Goal: Transaction & Acquisition: Purchase product/service

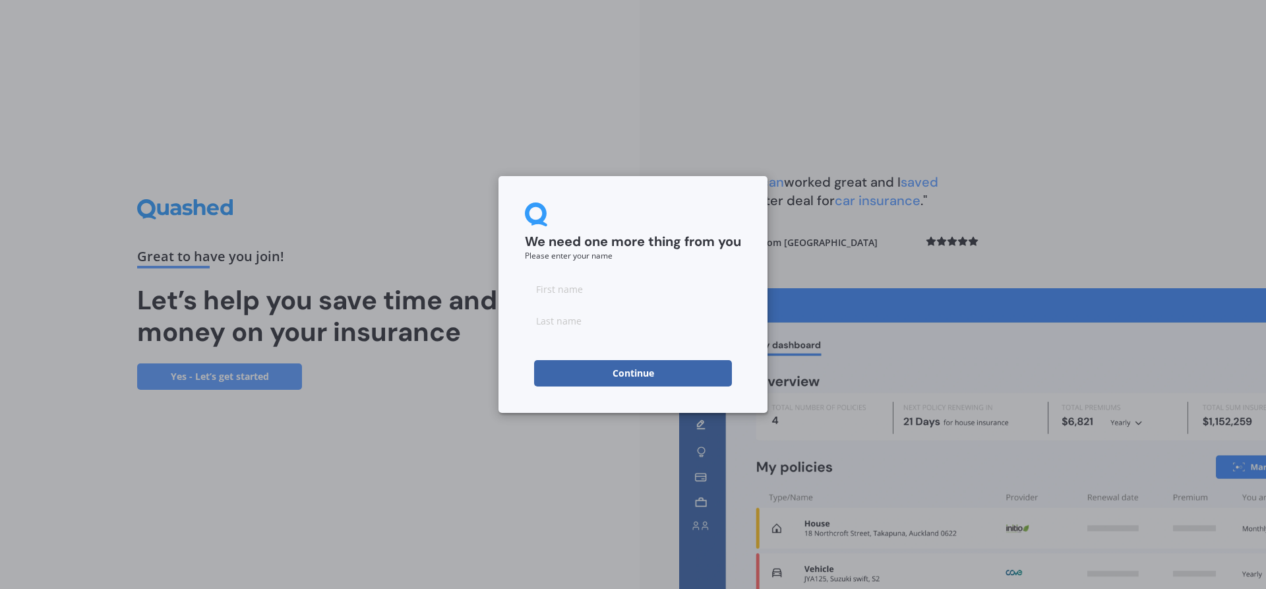
click at [588, 295] on input at bounding box center [633, 289] width 216 height 26
type input "Graeme"
type input "[PERSON_NAME]"
click at [546, 380] on button "Continue" at bounding box center [633, 373] width 198 height 26
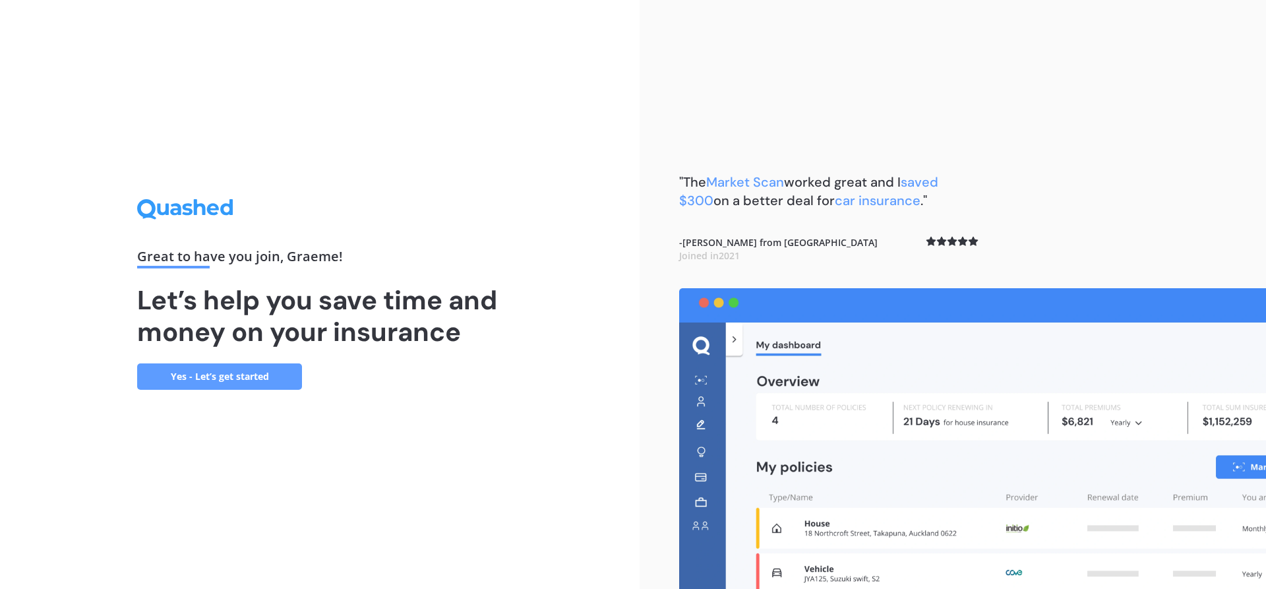
click at [234, 374] on link "Yes - Let’s get started" at bounding box center [219, 376] width 165 height 26
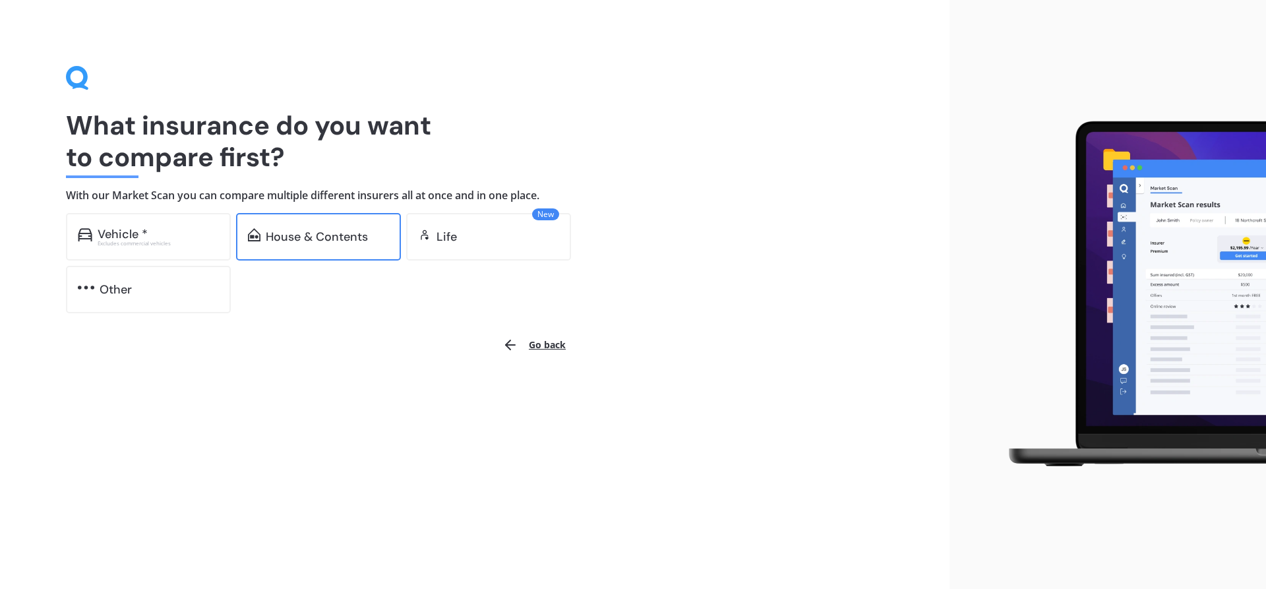
click at [322, 238] on div "House & Contents" at bounding box center [317, 236] width 102 height 13
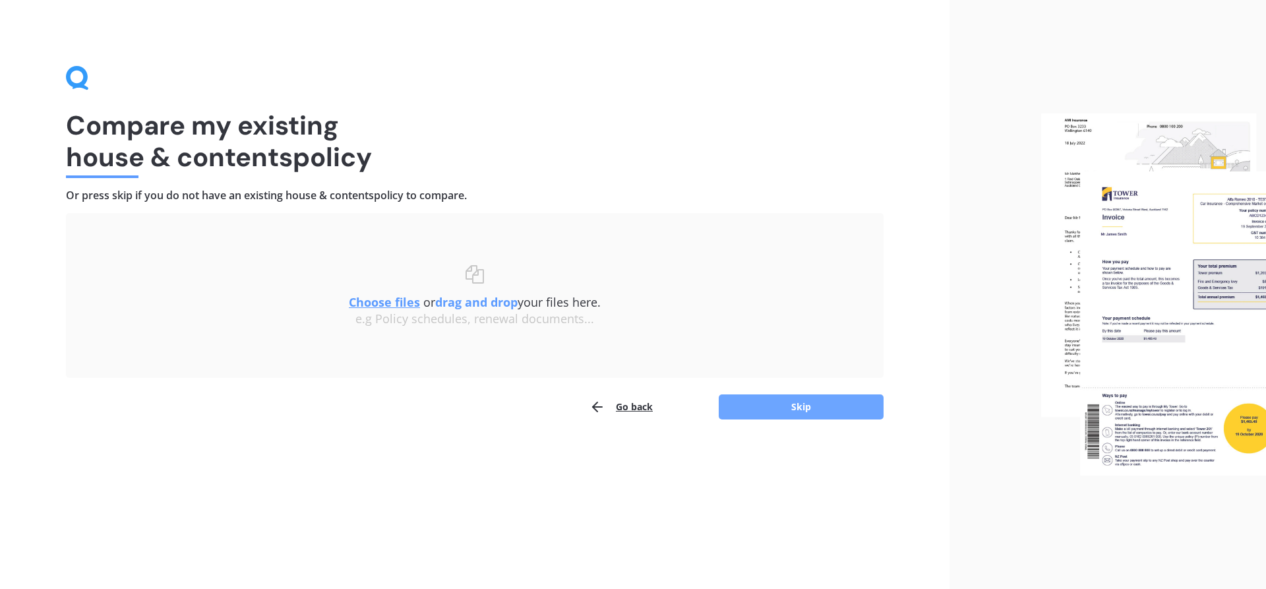
click at [777, 398] on button "Skip" at bounding box center [800, 406] width 165 height 25
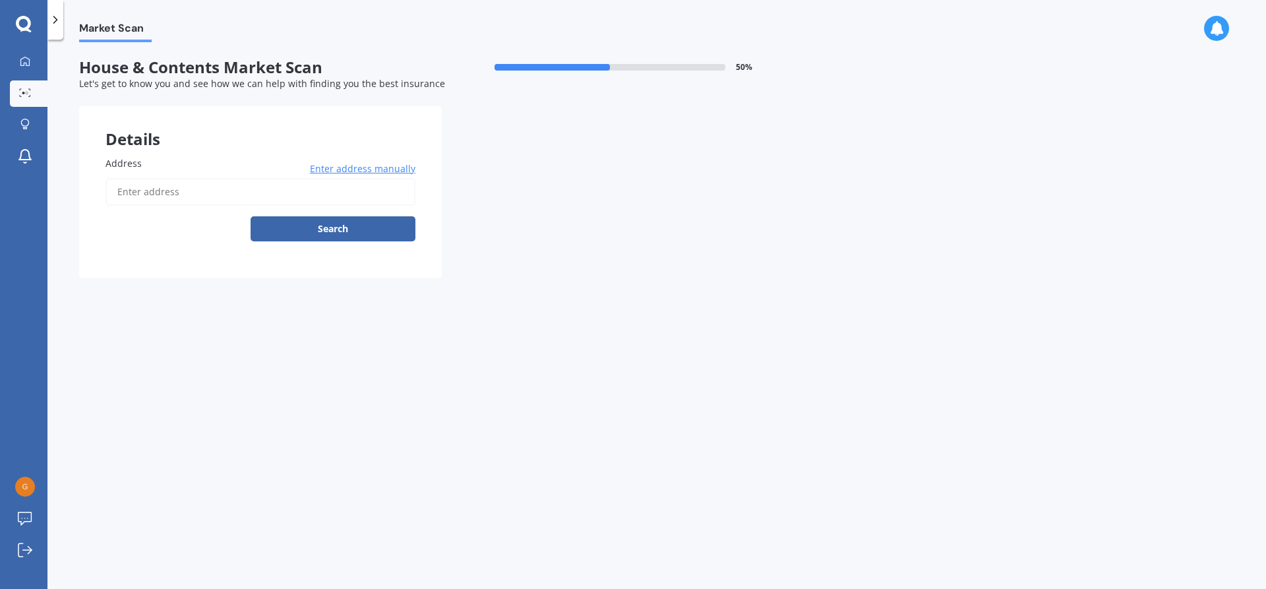
click at [218, 196] on input "Address" at bounding box center [260, 192] width 310 height 28
type input "[STREET_ADDRESS]"
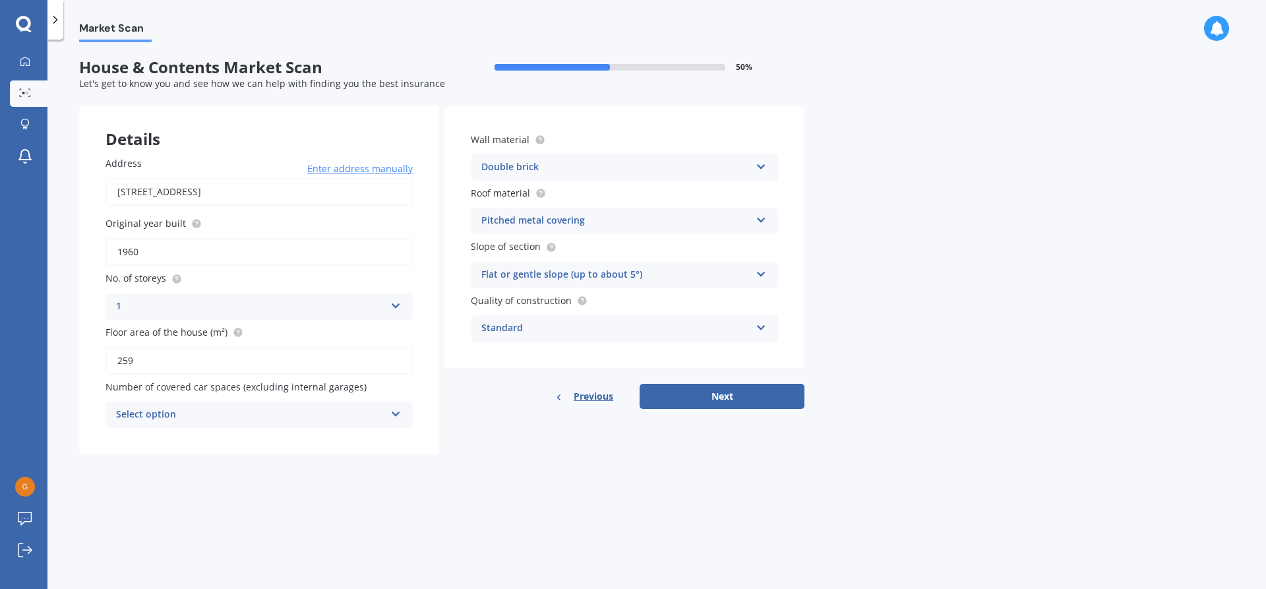
click at [349, 412] on div "Select option" at bounding box center [250, 415] width 269 height 16
click at [255, 480] on div "2" at bounding box center [259, 488] width 306 height 24
click at [726, 396] on button "Next" at bounding box center [721, 396] width 165 height 25
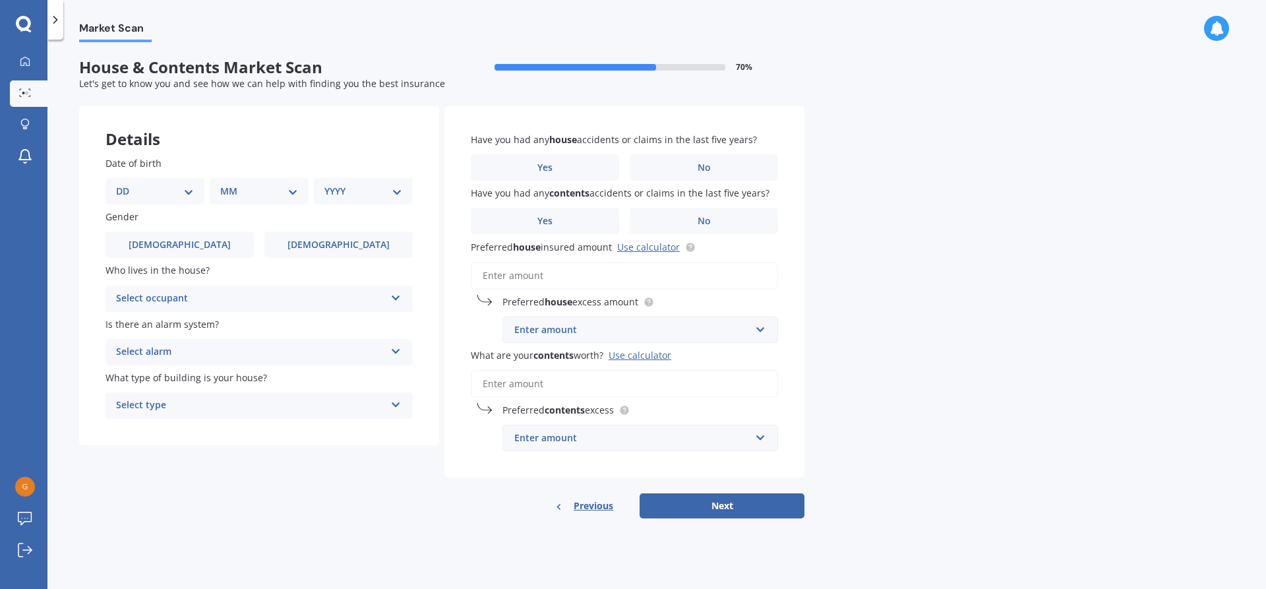
click at [191, 189] on select "DD 01 02 03 04 05 06 07 08 09 10 11 12 13 14 15 16 17 18 19 20 21 22 23 24 25 2…" at bounding box center [155, 191] width 78 height 15
select select "13"
click at [127, 184] on select "DD 01 02 03 04 05 06 07 08 09 10 11 12 13 14 15 16 17 18 19 20 21 22 23 24 25 2…" at bounding box center [155, 191] width 78 height 15
click at [273, 195] on select "MM 01 02 03 04 05 06 07 08 09 10 11 12" at bounding box center [261, 191] width 73 height 15
select select "05"
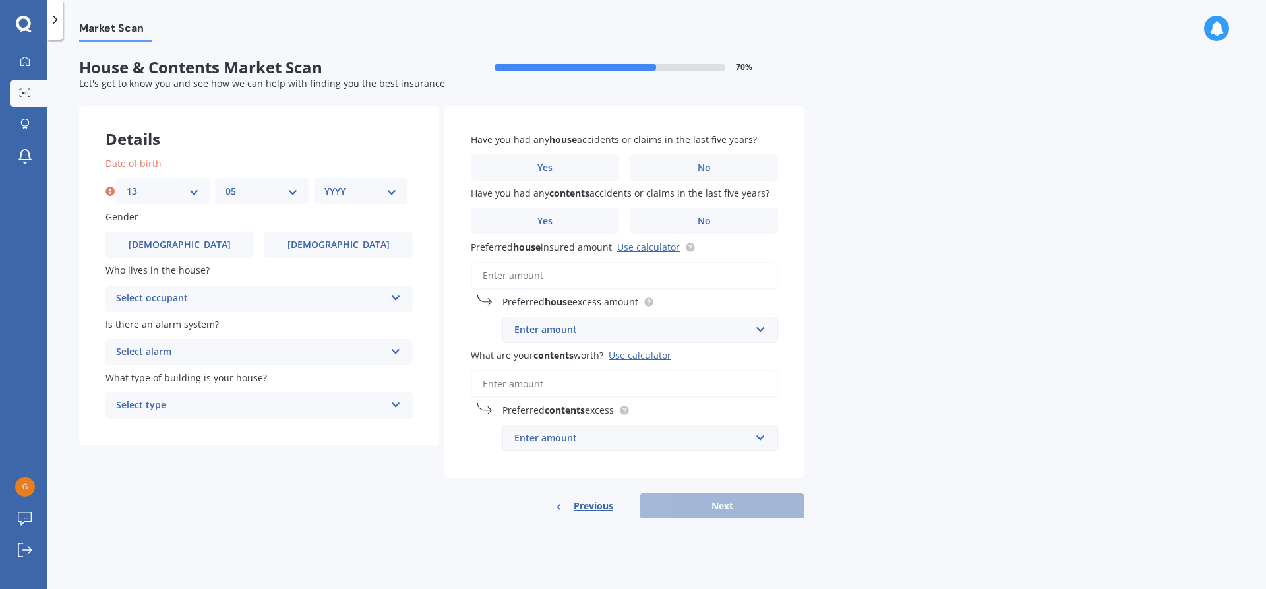
click at [225, 184] on select "MM 01 02 03 04 05 06 07 08 09 10 11 12" at bounding box center [261, 191] width 73 height 15
click at [358, 195] on select "YYYY 2009 2008 2007 2006 2005 2004 2003 2002 2001 2000 1999 1998 1997 1996 1995…" at bounding box center [360, 191] width 73 height 15
select select "1984"
click at [324, 184] on select "YYYY 2009 2008 2007 2006 2005 2004 2003 2002 2001 2000 1999 1998 1997 1996 1995…" at bounding box center [360, 191] width 73 height 15
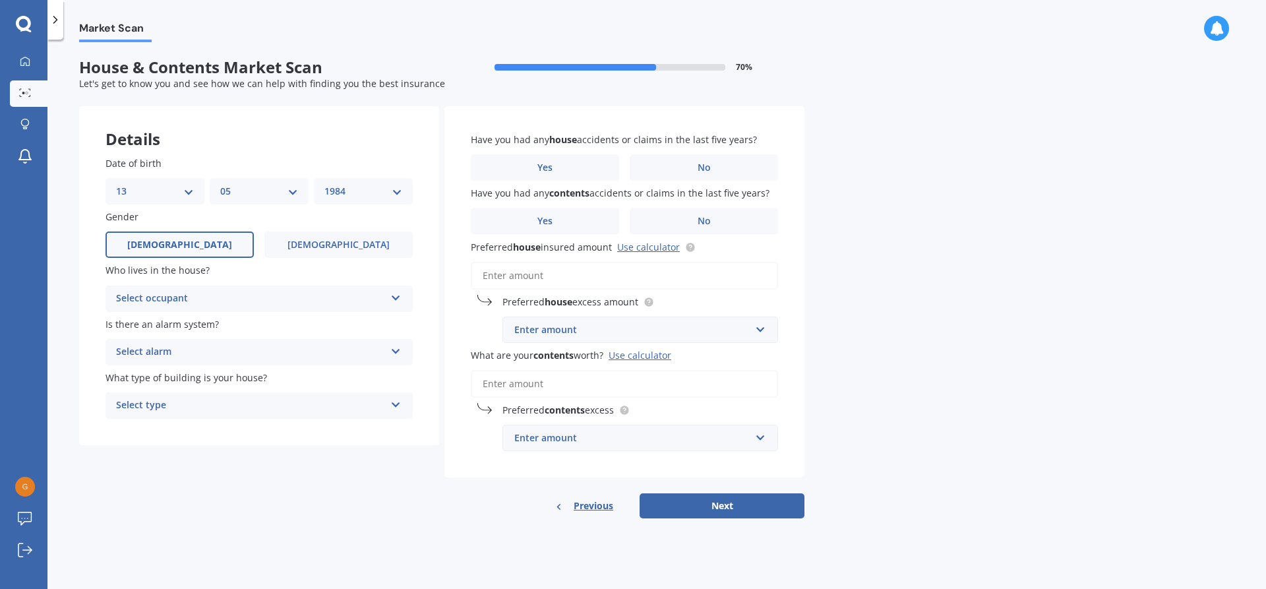
click at [187, 241] on span "[DEMOGRAPHIC_DATA]" at bounding box center [179, 244] width 105 height 11
click at [0, 0] on input "[DEMOGRAPHIC_DATA]" at bounding box center [0, 0] width 0 height 0
click at [251, 303] on div "Select occupant" at bounding box center [250, 299] width 269 height 16
click at [227, 324] on div "Owner" at bounding box center [259, 324] width 306 height 24
click at [231, 351] on div "Select alarm" at bounding box center [250, 352] width 269 height 16
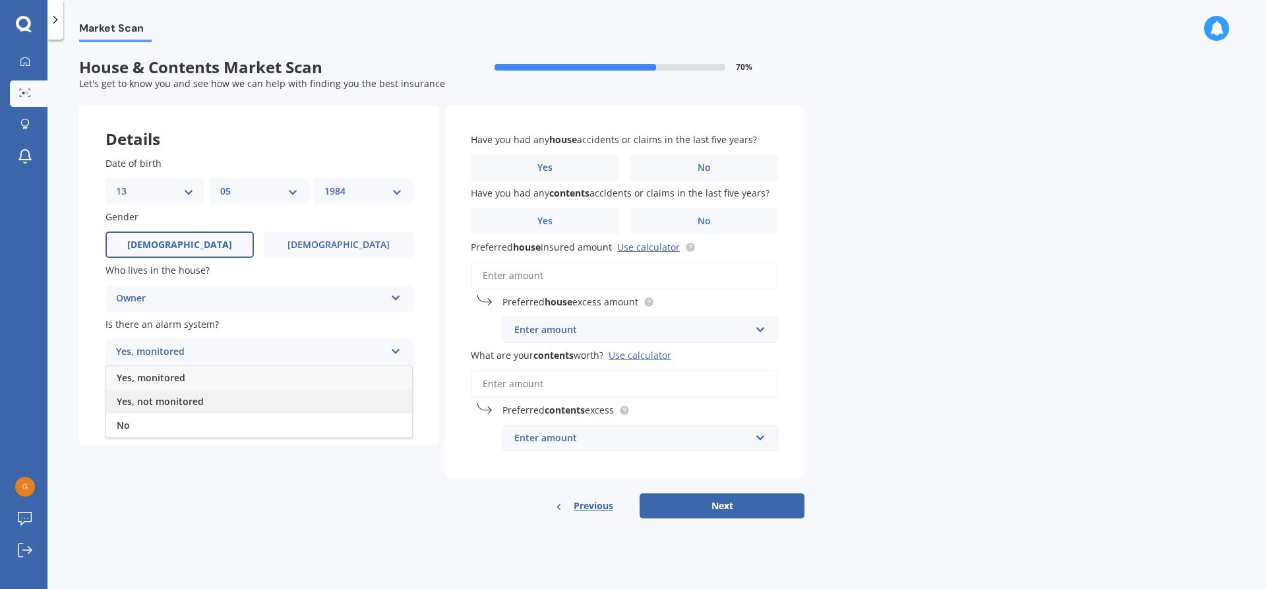
click at [209, 403] on div "Yes, not monitored" at bounding box center [259, 402] width 306 height 24
click at [227, 406] on div "Select type" at bounding box center [250, 405] width 269 height 16
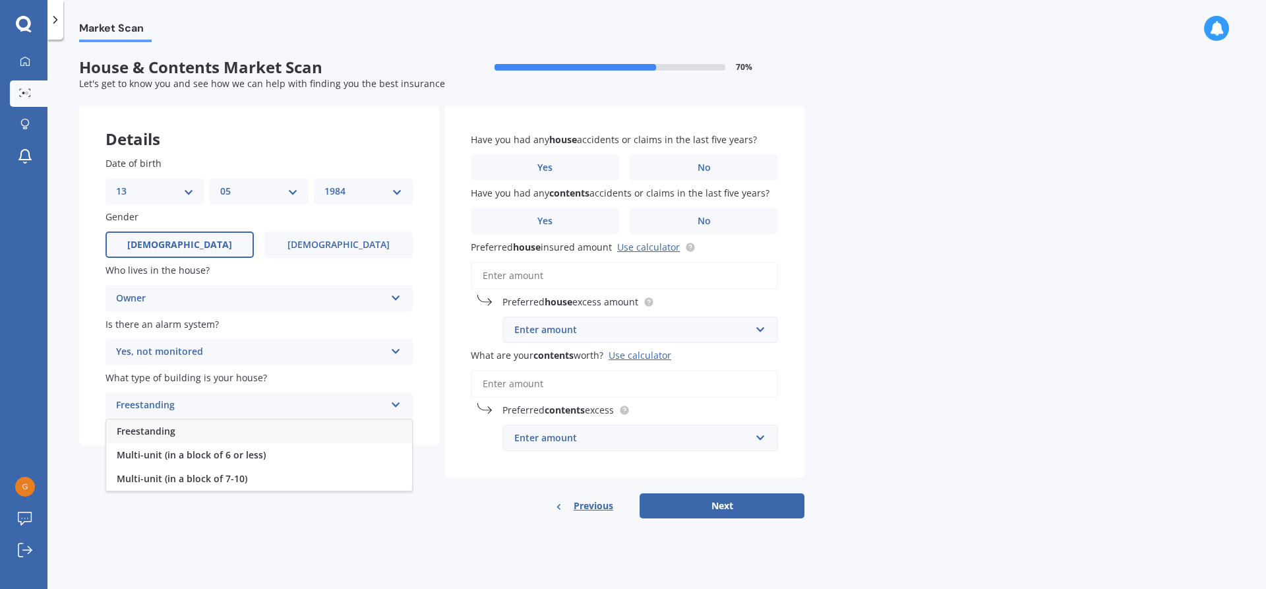
click at [221, 436] on div "Freestanding" at bounding box center [259, 431] width 306 height 24
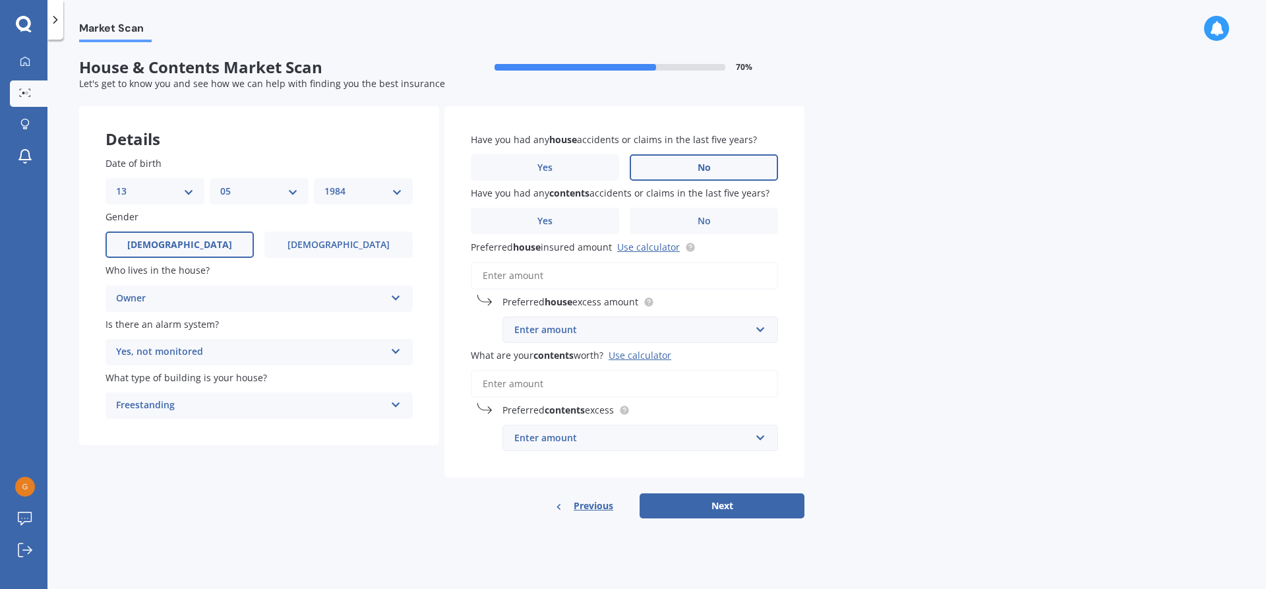
click at [663, 165] on label "No" at bounding box center [704, 167] width 148 height 26
click at [0, 0] on input "No" at bounding box center [0, 0] width 0 height 0
click at [669, 216] on label "No" at bounding box center [704, 221] width 148 height 26
click at [0, 0] on input "No" at bounding box center [0, 0] width 0 height 0
click at [566, 278] on input "Preferred house insured amount Use calculator" at bounding box center [624, 276] width 307 height 28
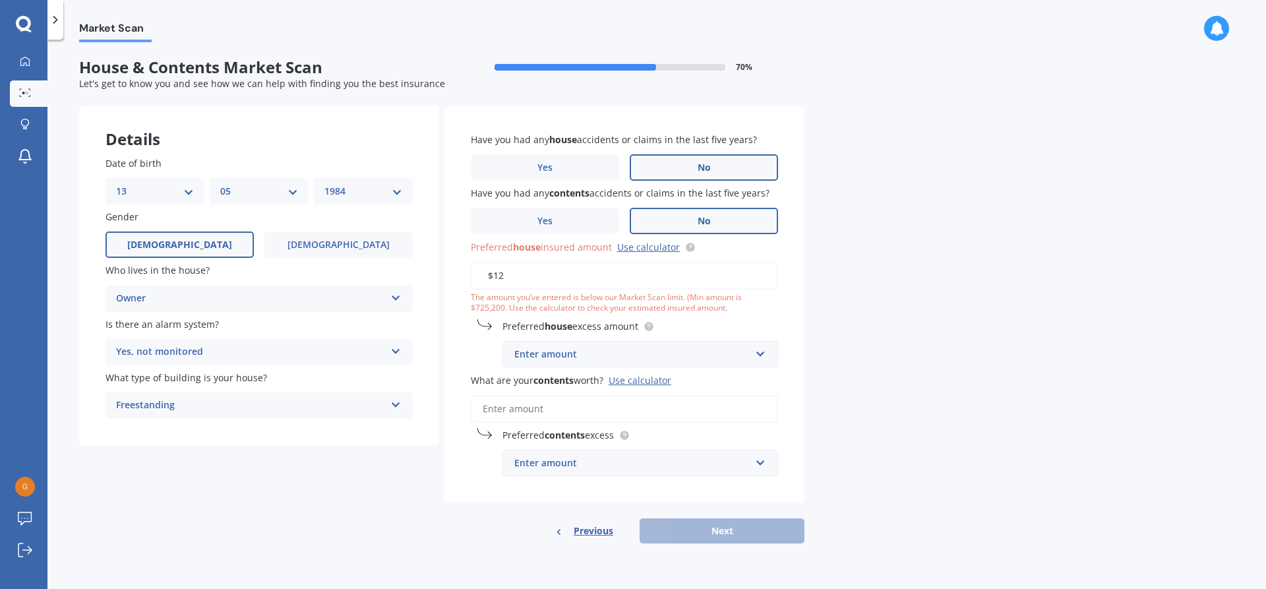
type input "$1"
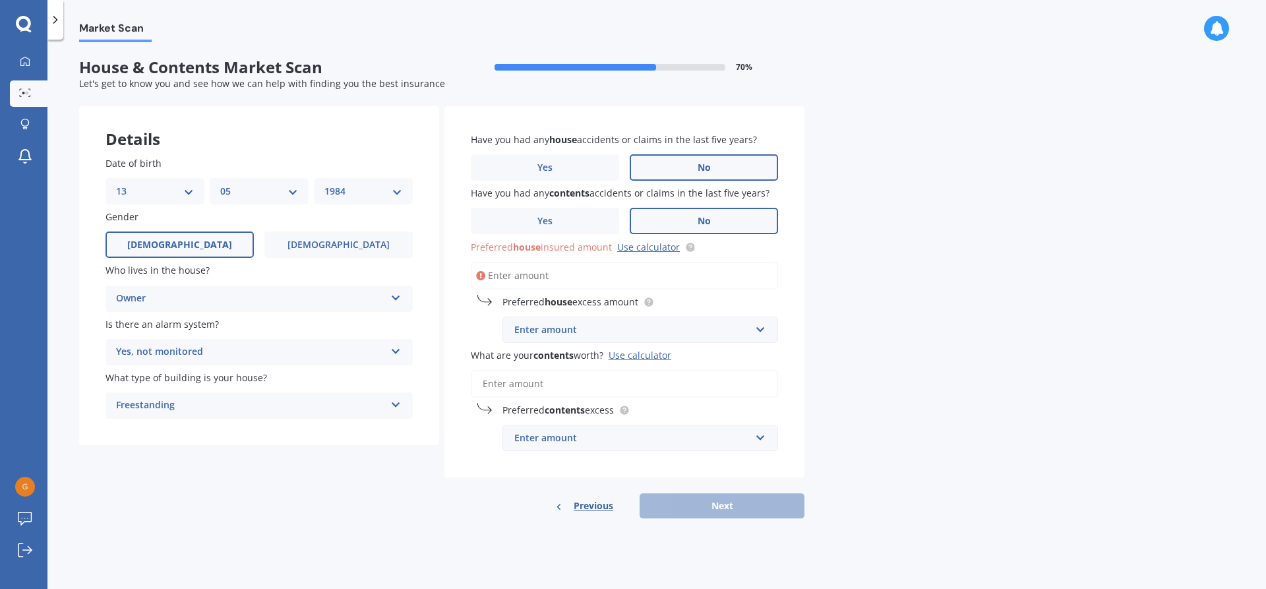
click at [612, 332] on div "Enter amount" at bounding box center [632, 329] width 236 height 15
click at [550, 278] on input "Preferred house insured amount Use calculator" at bounding box center [624, 276] width 307 height 28
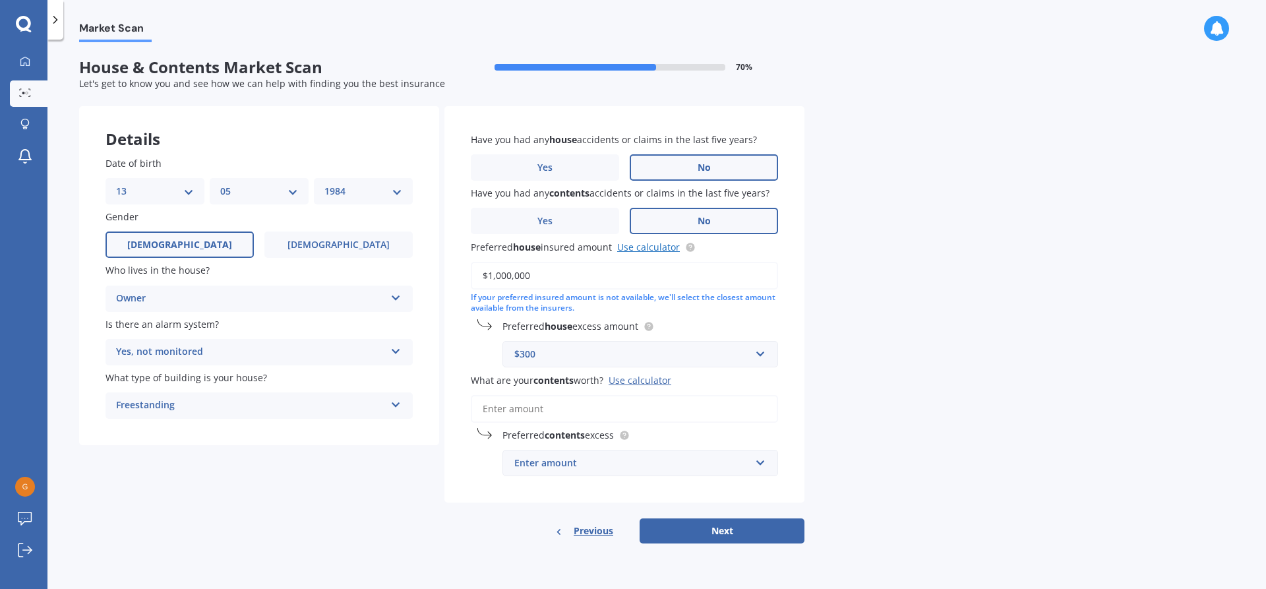
type input "$1,000,000"
click at [643, 246] on link "Use calculator" at bounding box center [648, 247] width 63 height 13
click at [589, 351] on div "$300" at bounding box center [632, 354] width 236 height 15
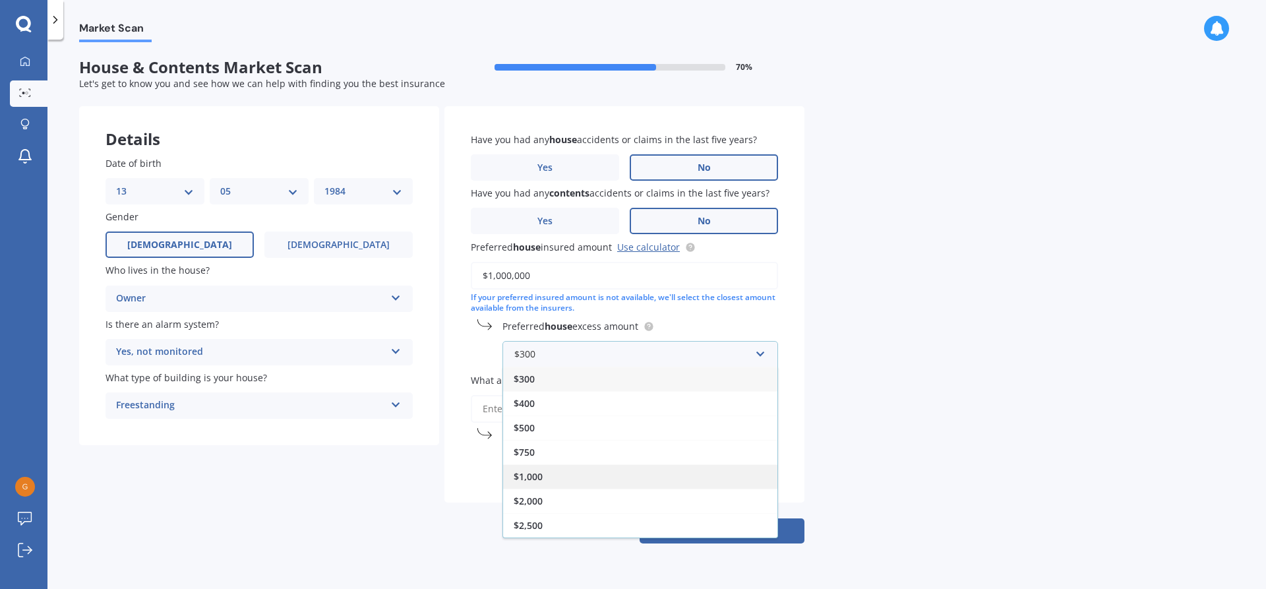
click at [583, 471] on div "$1,000" at bounding box center [640, 476] width 274 height 24
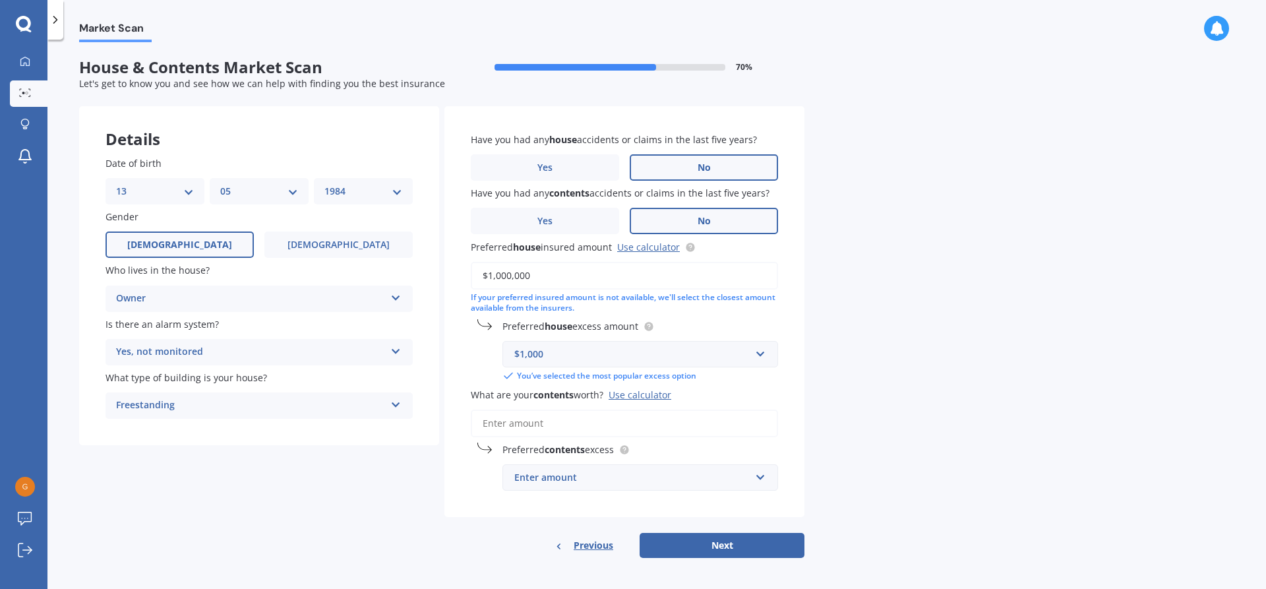
click at [577, 417] on input "What are your contents worth? Use calculator" at bounding box center [624, 423] width 307 height 28
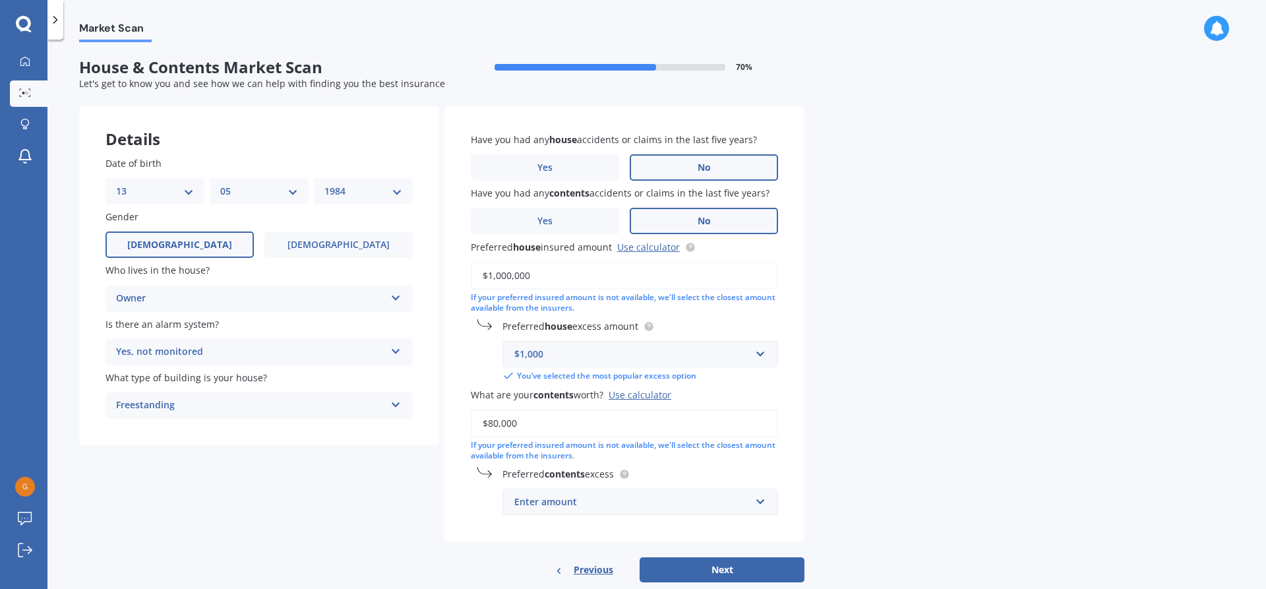
type input "$80,000"
click at [648, 507] on div "Enter amount" at bounding box center [632, 501] width 236 height 15
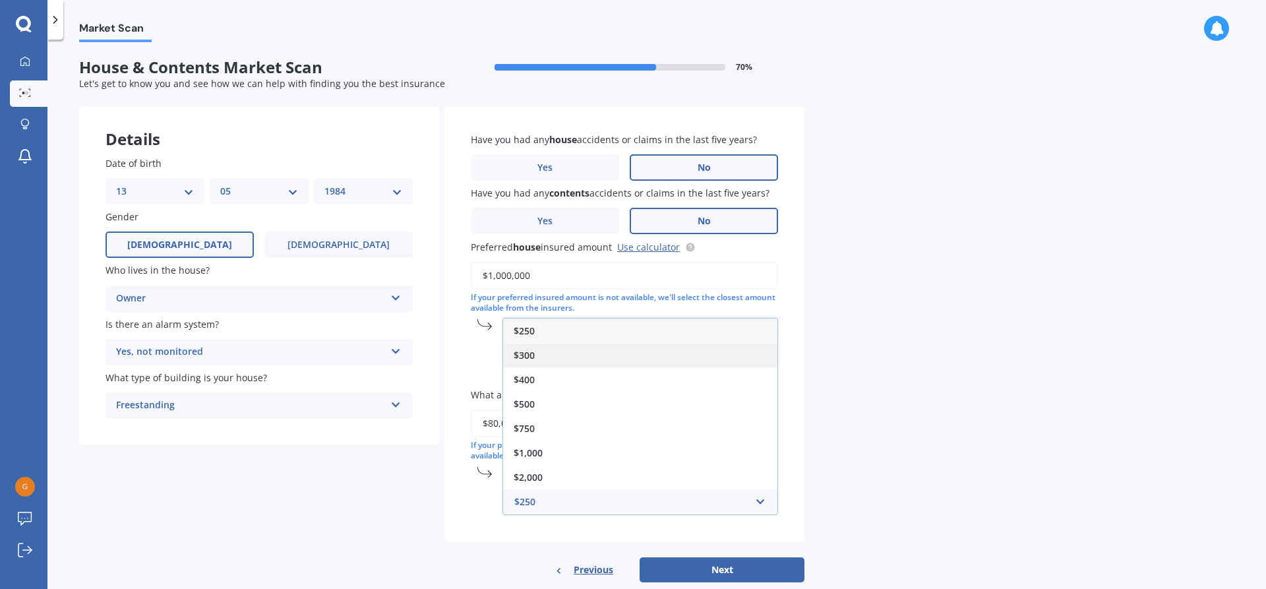
click at [587, 359] on div "$300" at bounding box center [640, 355] width 274 height 24
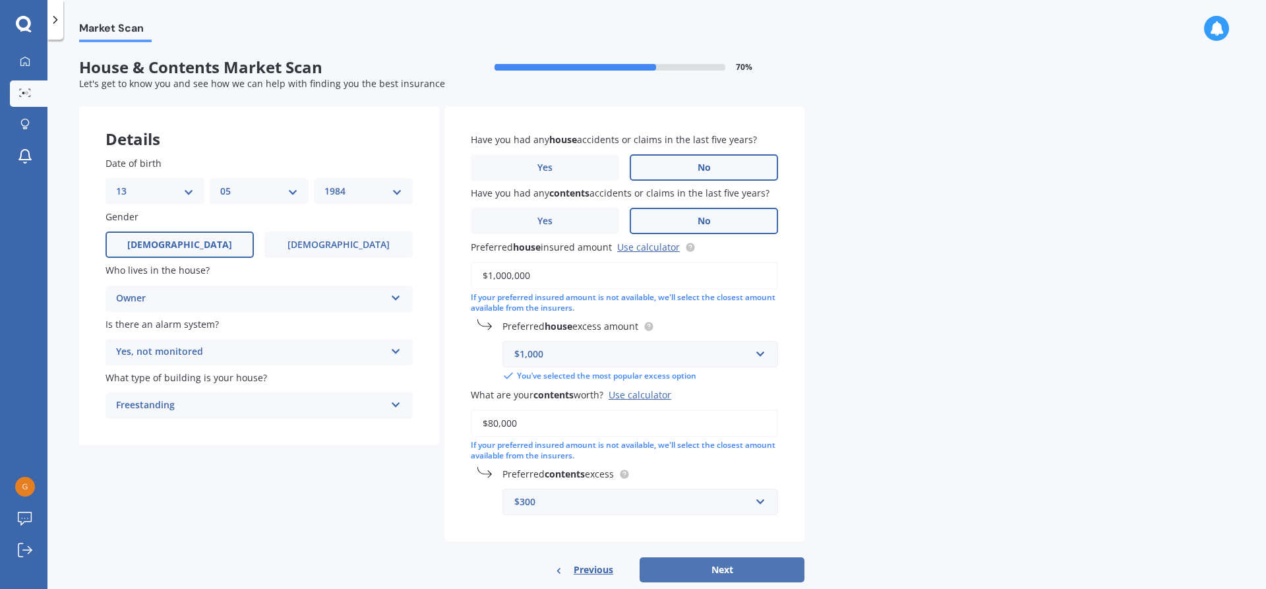
click at [728, 565] on button "Next" at bounding box center [721, 569] width 165 height 25
select select "13"
select select "05"
select select "1984"
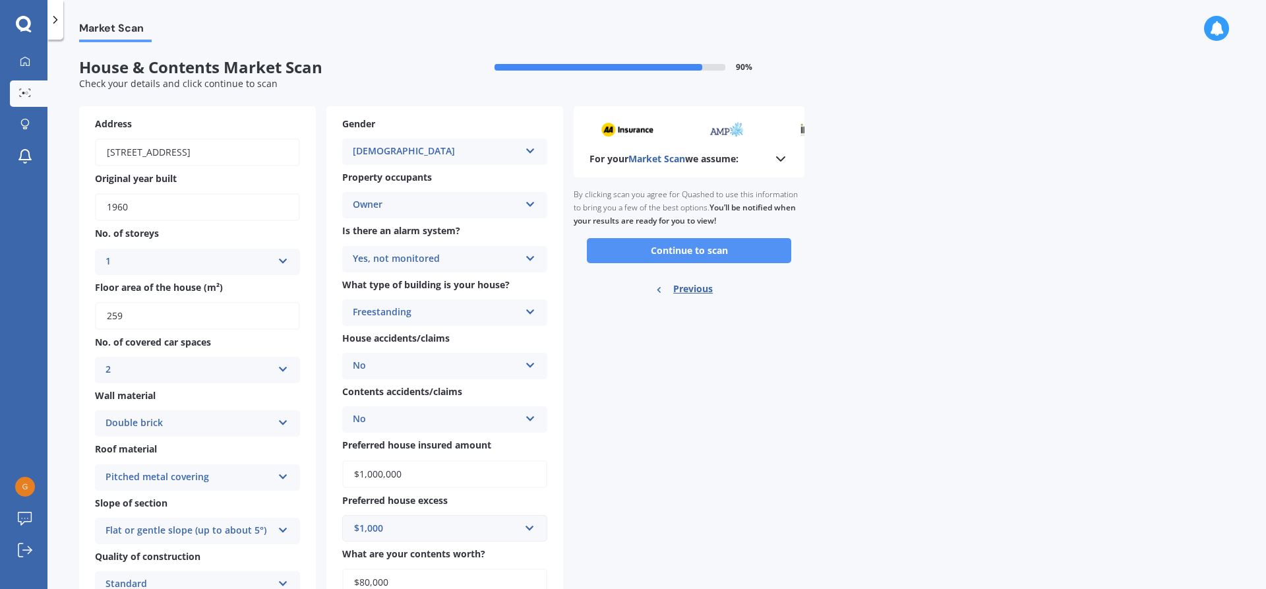
click at [696, 249] on button "Continue to scan" at bounding box center [689, 250] width 204 height 25
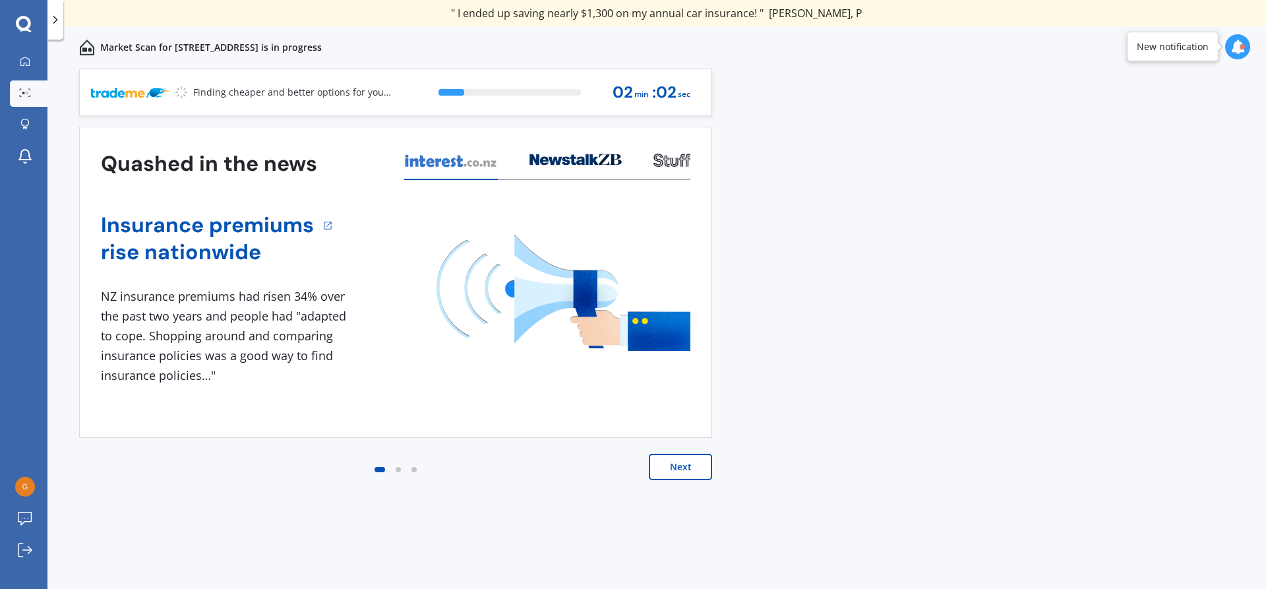
click at [690, 463] on button "Next" at bounding box center [680, 467] width 63 height 26
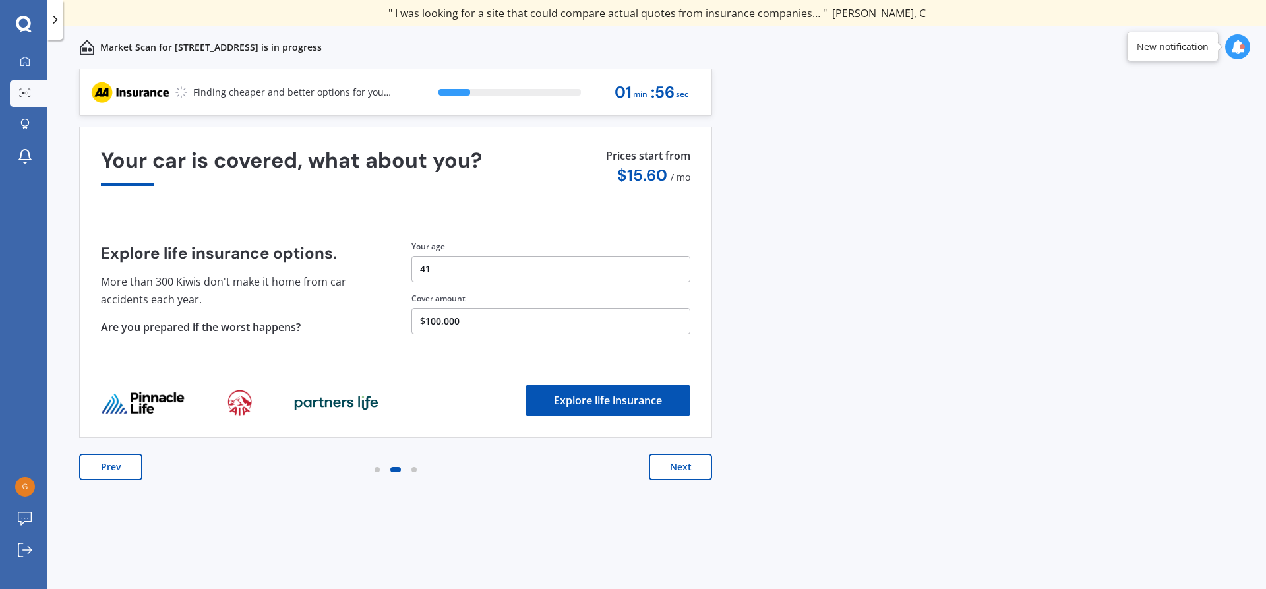
click at [680, 467] on button "Next" at bounding box center [680, 467] width 63 height 26
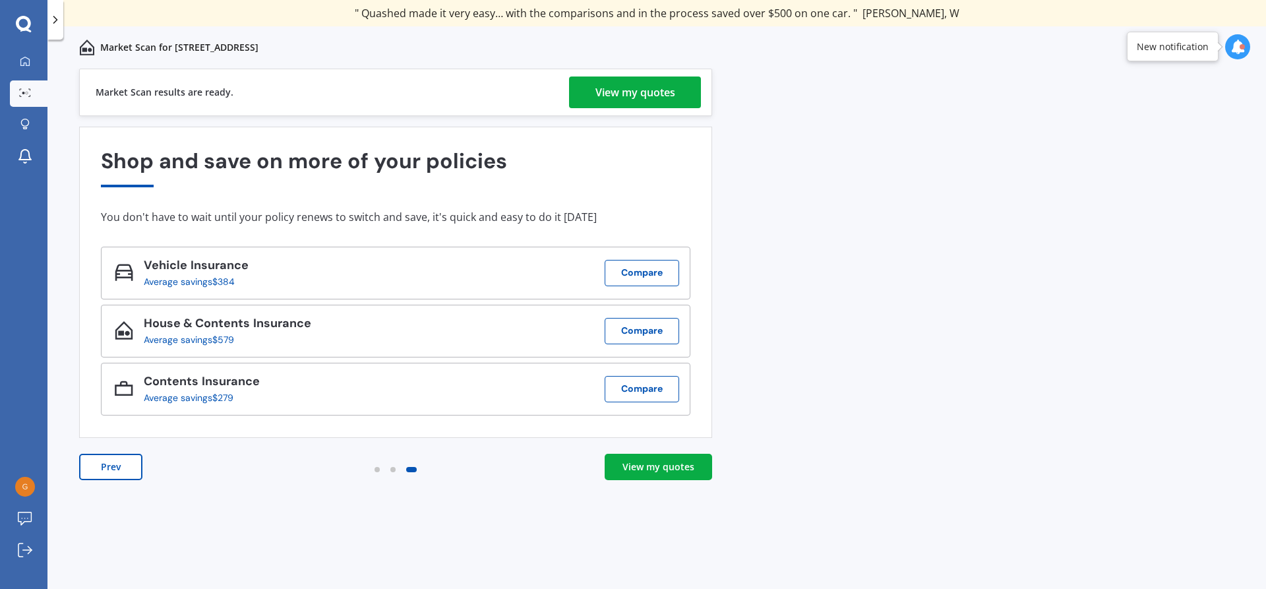
click at [609, 86] on div "View my quotes" at bounding box center [635, 92] width 80 height 32
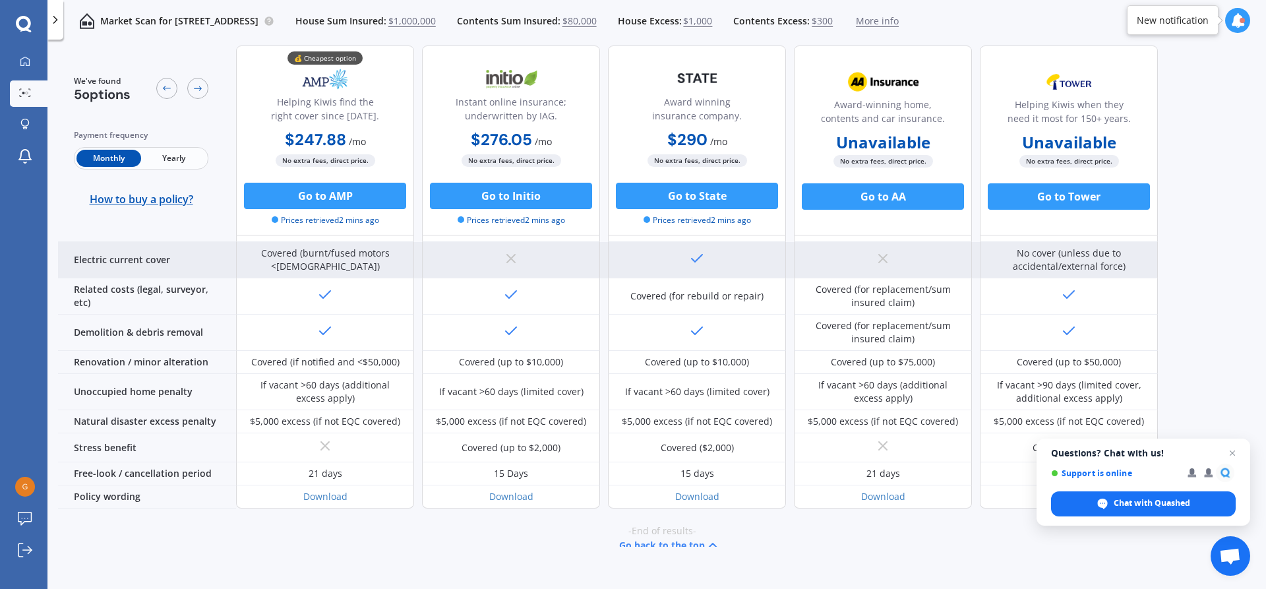
scroll to position [527, 0]
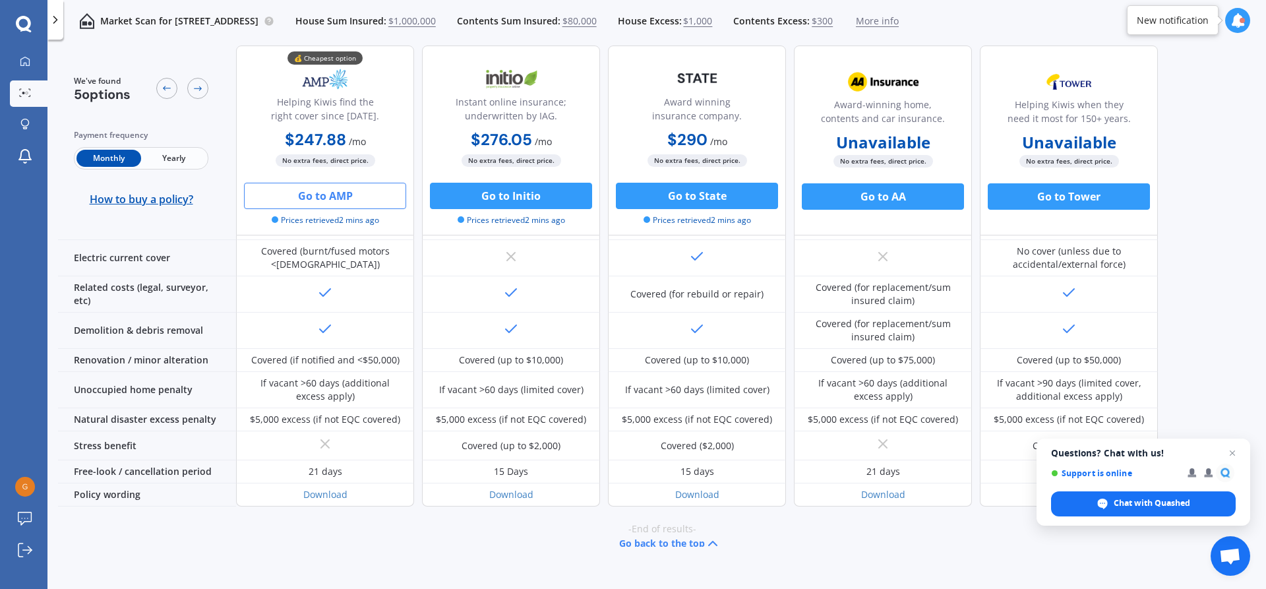
click at [332, 192] on button "Go to AMP" at bounding box center [325, 196] width 162 height 26
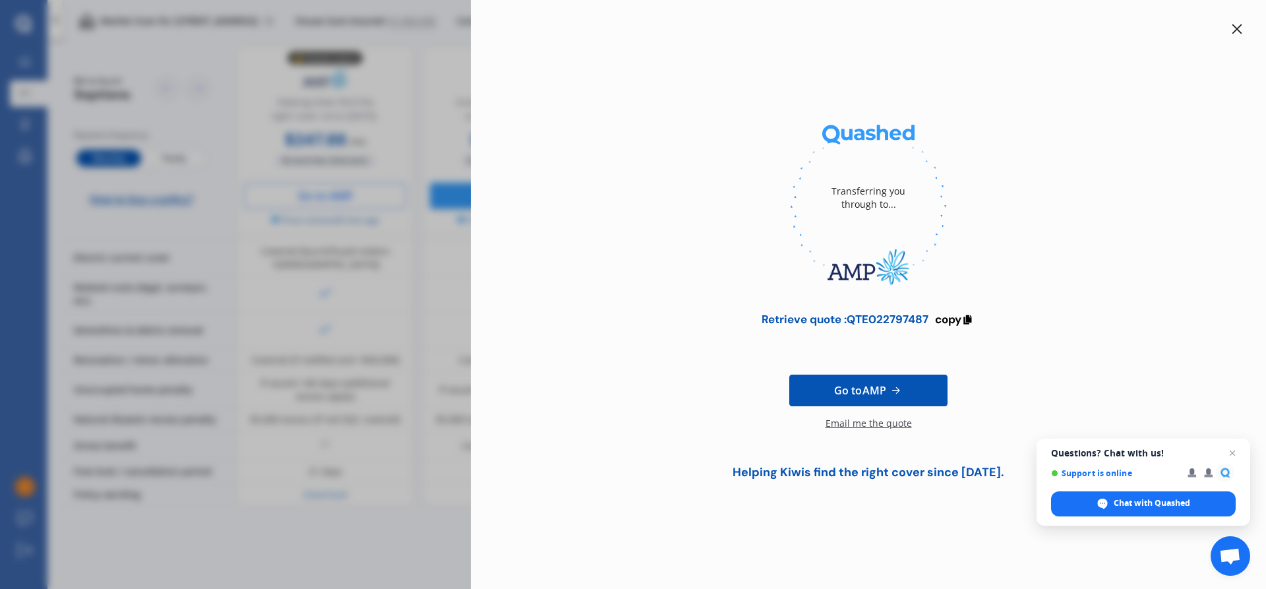
click at [1234, 28] on icon at bounding box center [1236, 29] width 11 height 11
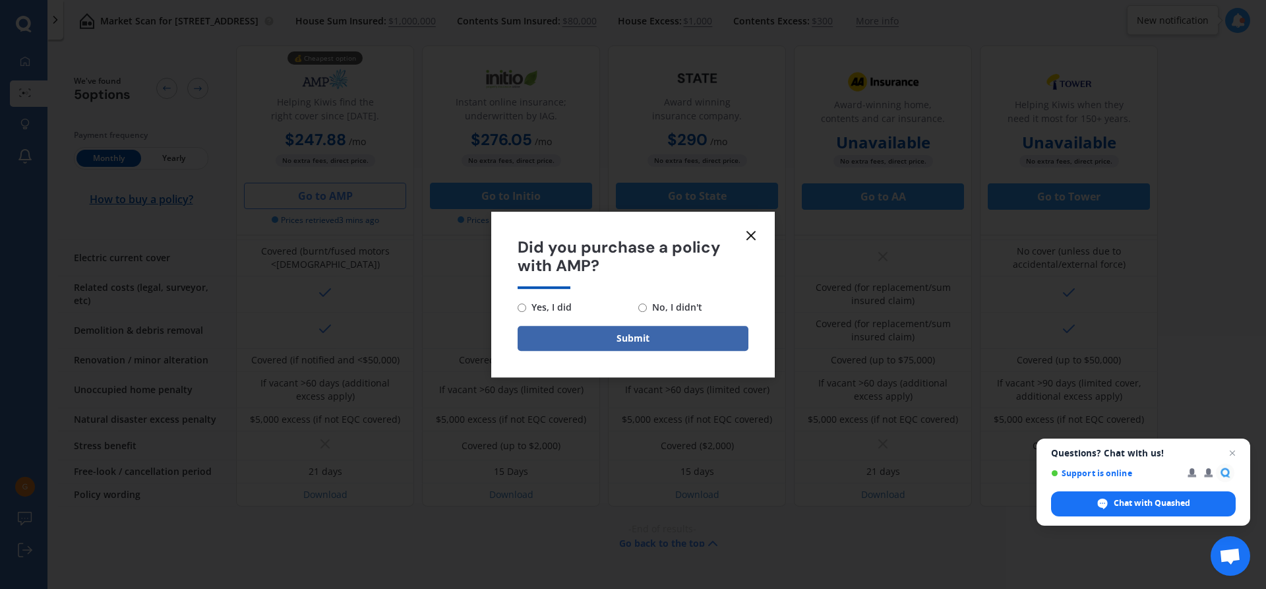
click at [752, 233] on line at bounding box center [751, 235] width 8 height 8
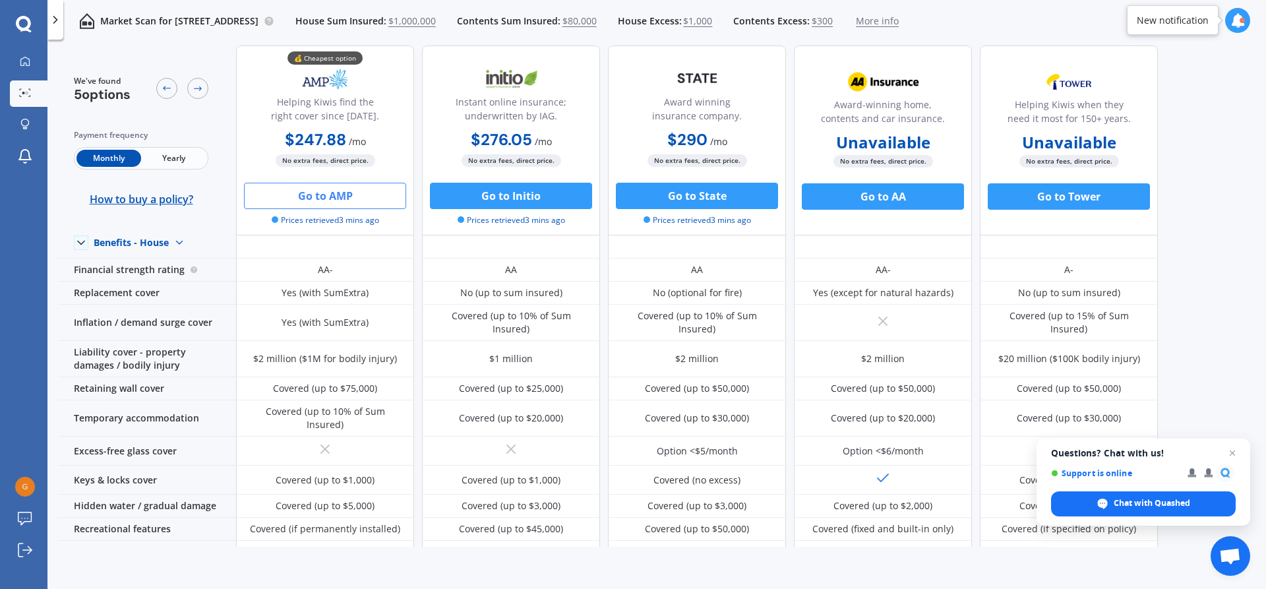
scroll to position [0, 0]
